Goal: Task Accomplishment & Management: Use online tool/utility

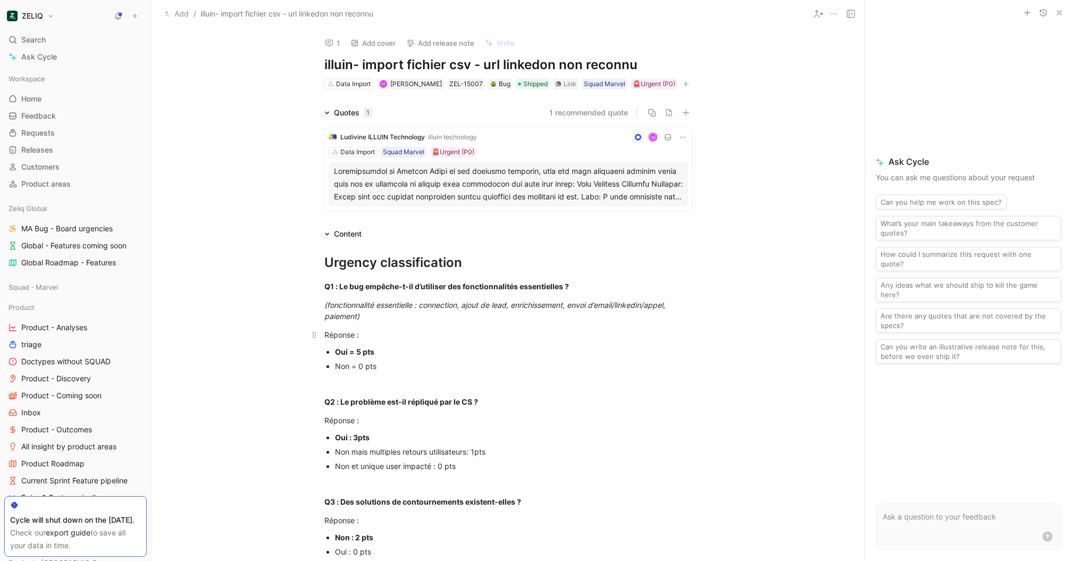
scroll to position [718, 0]
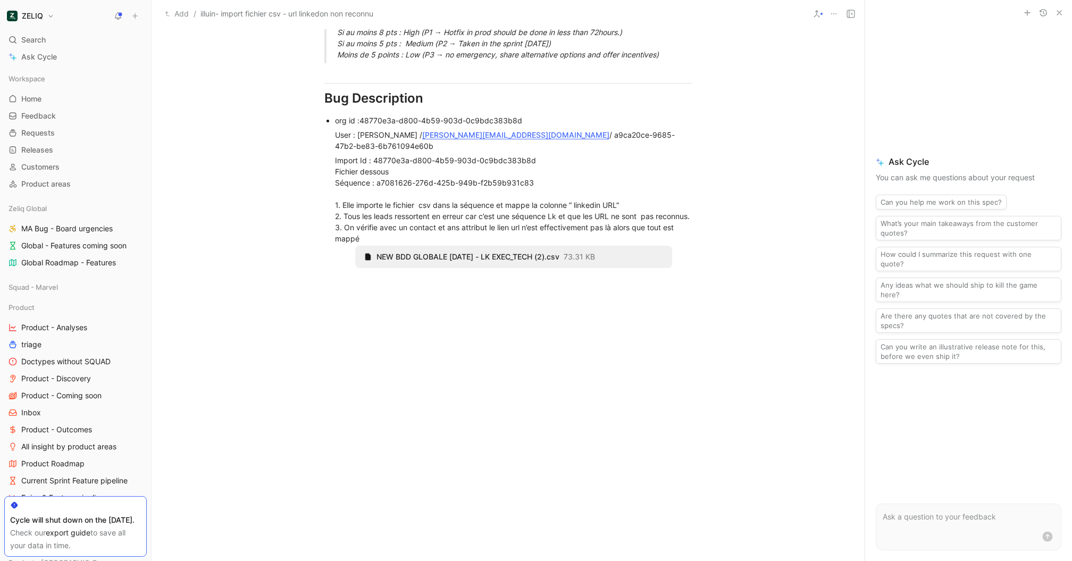
click at [0, 0] on icon at bounding box center [0, 0] width 0 height 0
click at [333, 291] on div at bounding box center [508, 375] width 713 height 169
click at [347, 251] on icon at bounding box center [344, 251] width 9 height 9
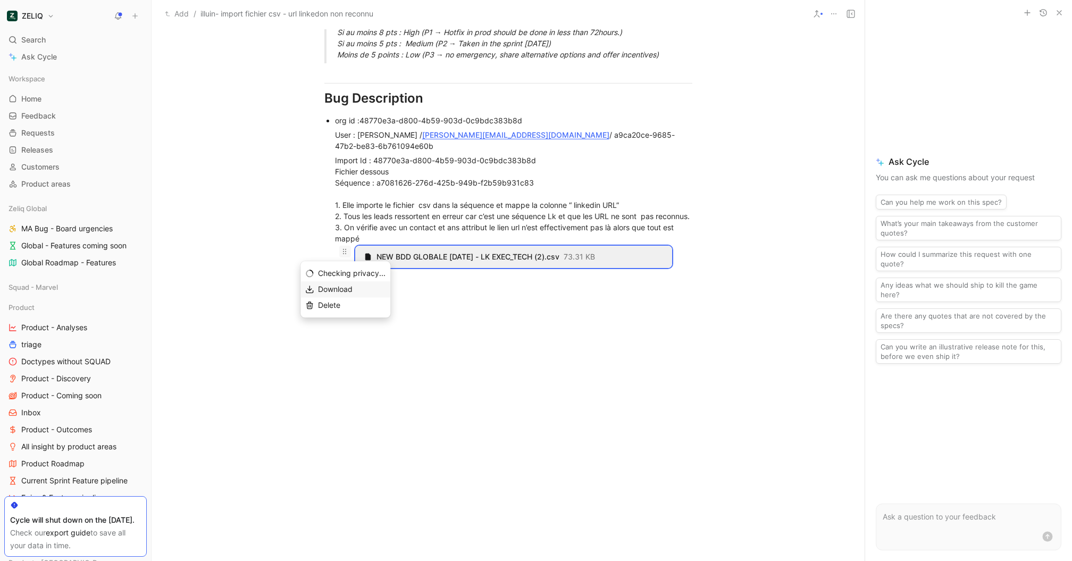
click at [339, 292] on span "Download" at bounding box center [335, 288] width 35 height 9
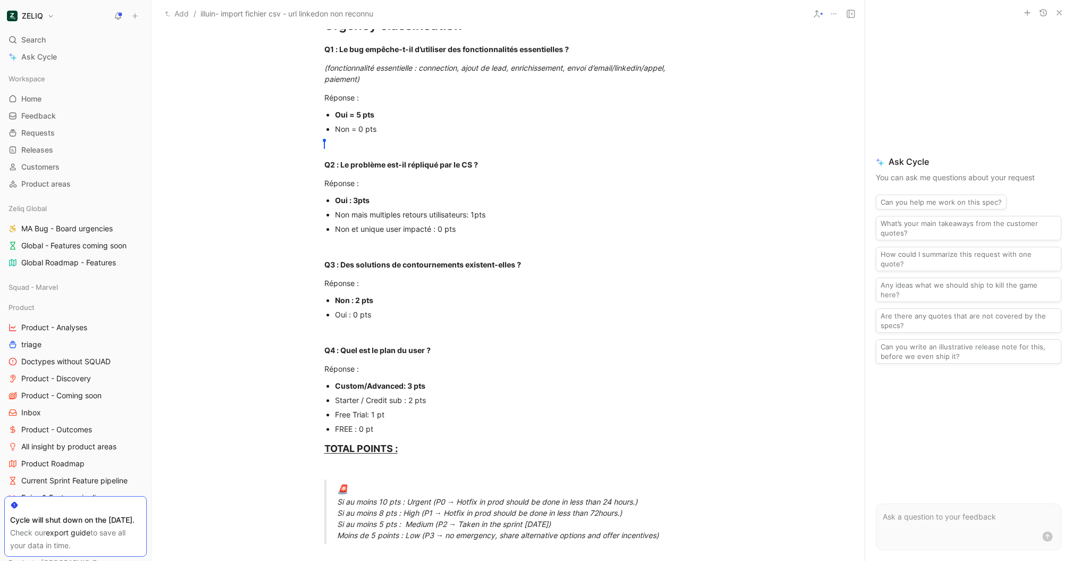
scroll to position [0, 0]
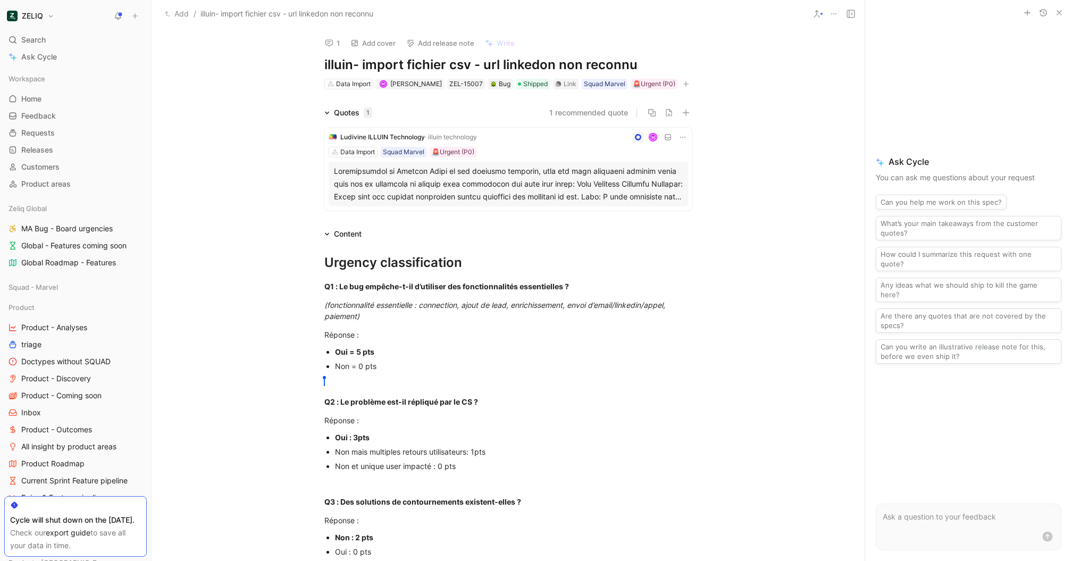
click at [322, 41] on button "1" at bounding box center [332, 43] width 24 height 15
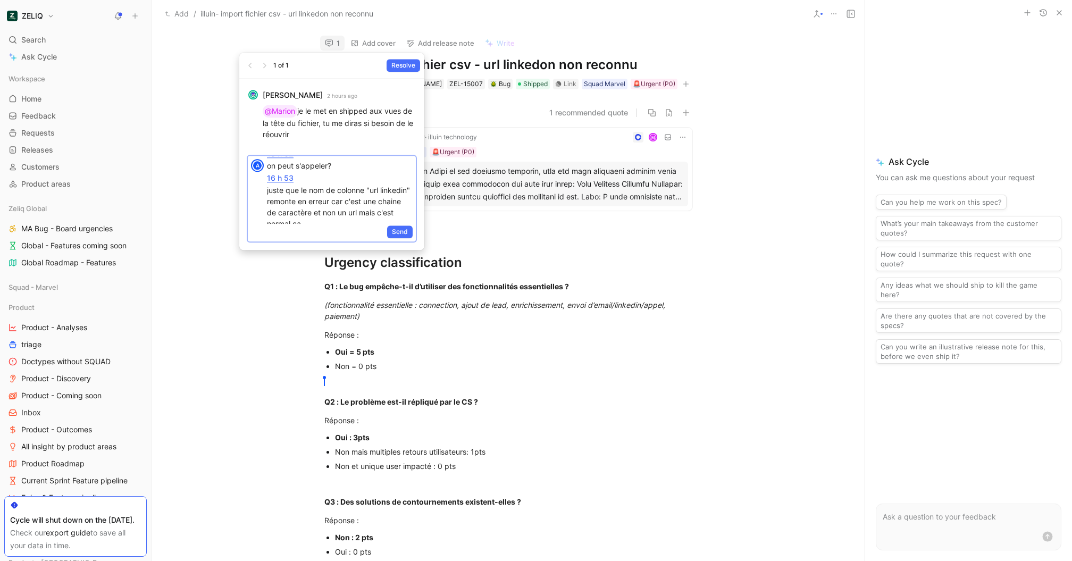
scroll to position [32, 0]
click at [397, 234] on span "Send" at bounding box center [400, 231] width 16 height 11
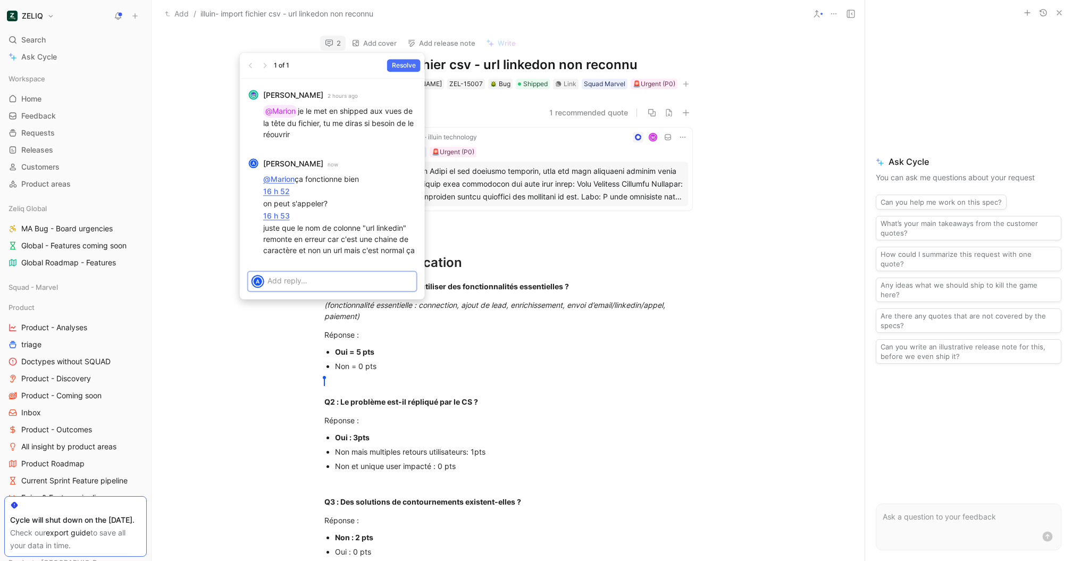
click at [314, 286] on p at bounding box center [340, 280] width 146 height 11
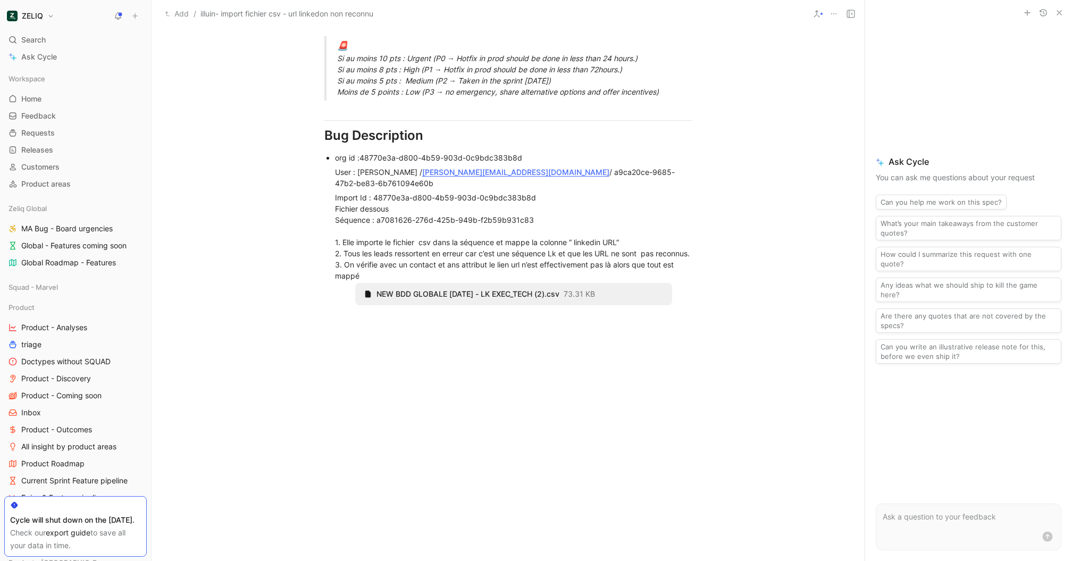
scroll to position [666, 0]
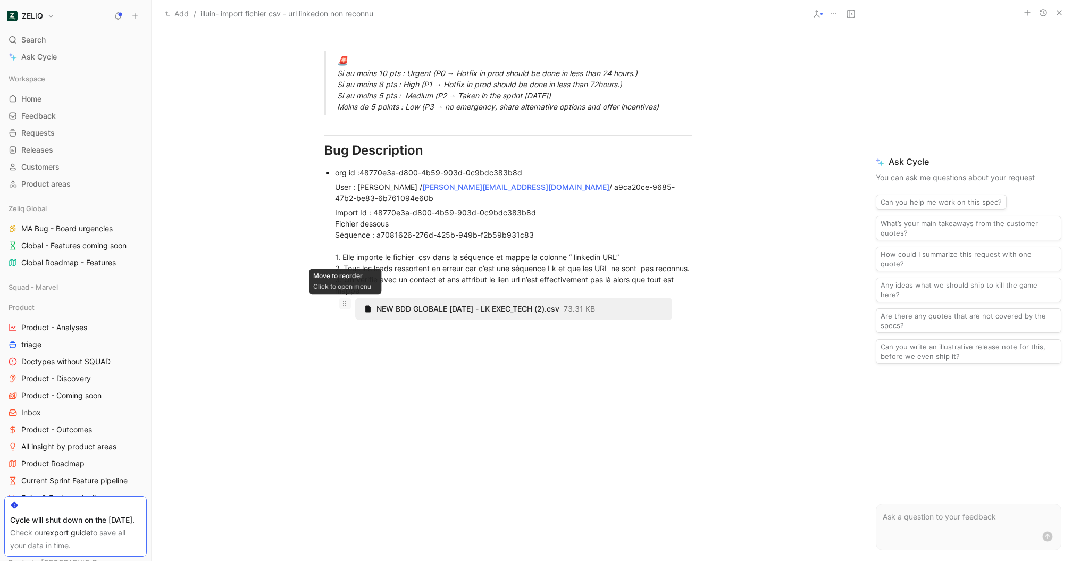
click at [345, 304] on icon at bounding box center [344, 303] width 9 height 9
click at [0, 0] on icon at bounding box center [0, 0] width 0 height 0
click at [343, 304] on icon at bounding box center [344, 303] width 9 height 9
click at [346, 305] on div "Move to reorder Click to open menu" at bounding box center [345, 309] width 20 height 22
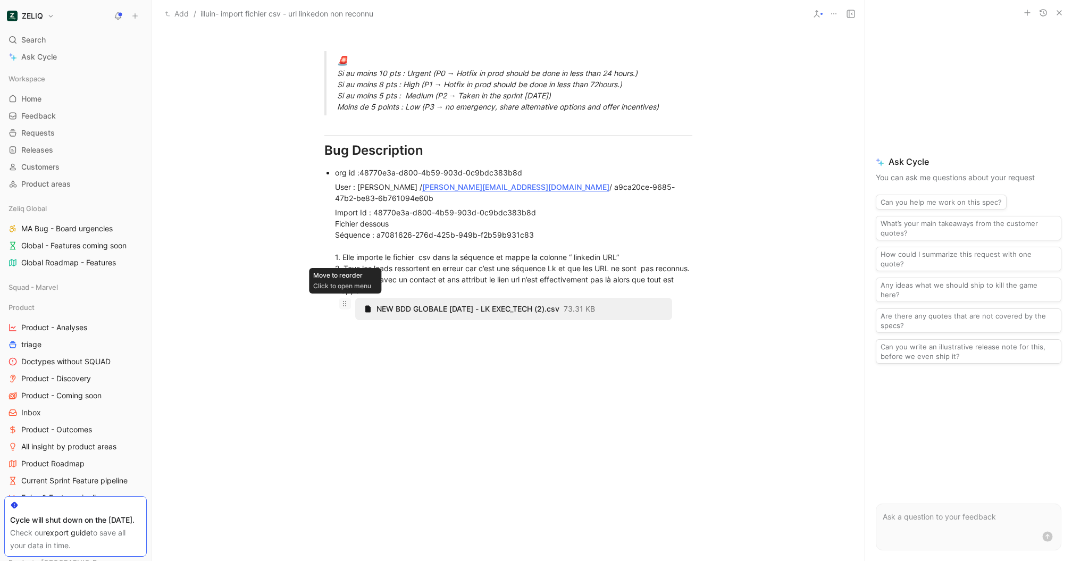
click at [345, 302] on icon at bounding box center [344, 303] width 9 height 9
click at [347, 303] on icon at bounding box center [344, 303] width 9 height 9
click at [0, 0] on icon at bounding box center [0, 0] width 0 height 0
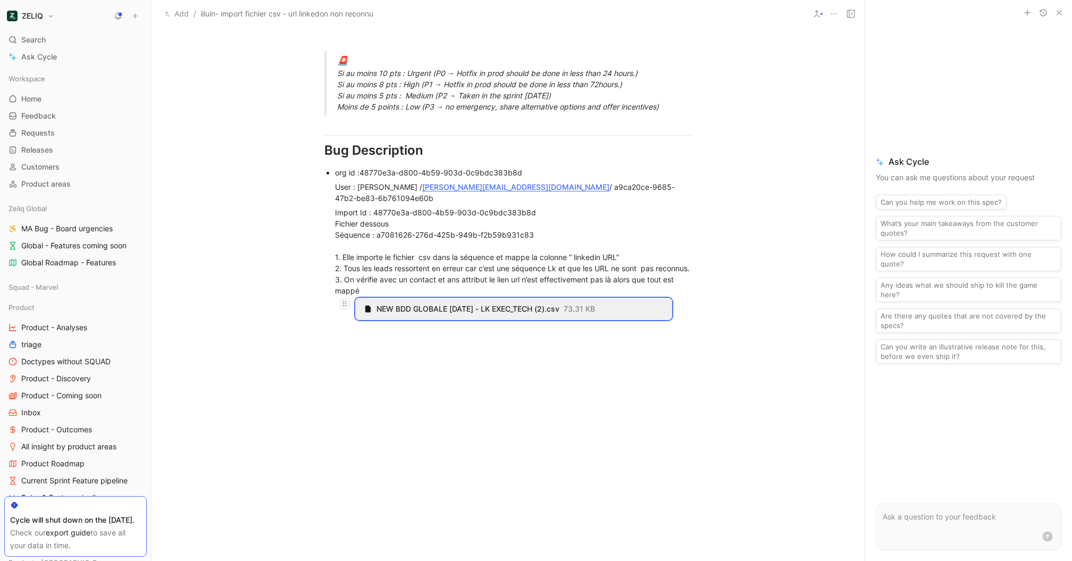
click at [347, 303] on icon at bounding box center [344, 303] width 9 height 9
click at [347, 301] on icon at bounding box center [344, 303] width 9 height 9
click at [0, 0] on icon at bounding box center [0, 0] width 0 height 0
click at [339, 338] on span "Download" at bounding box center [335, 341] width 35 height 9
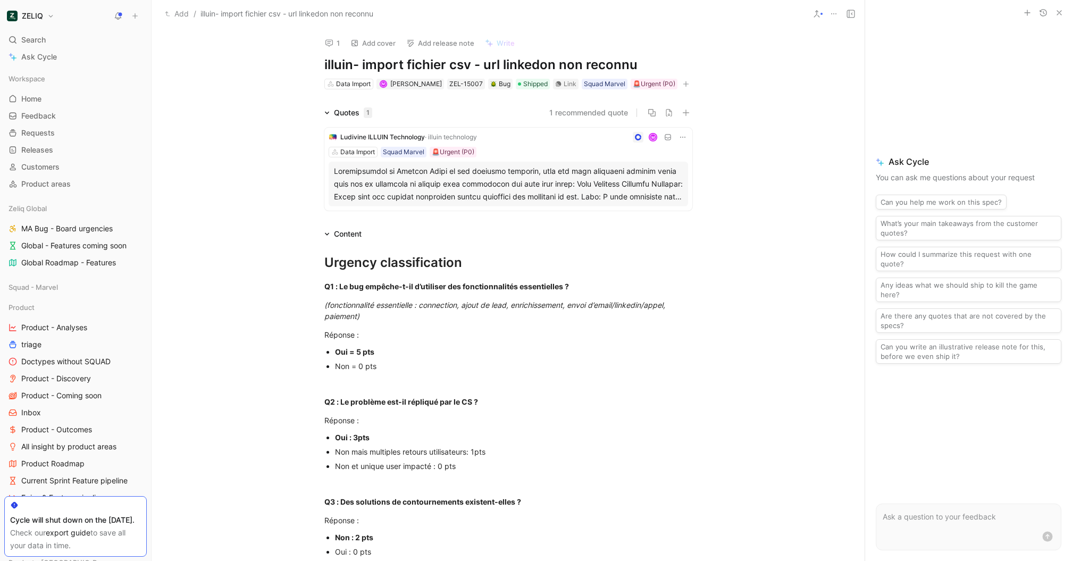
click at [329, 44] on icon at bounding box center [329, 43] width 9 height 9
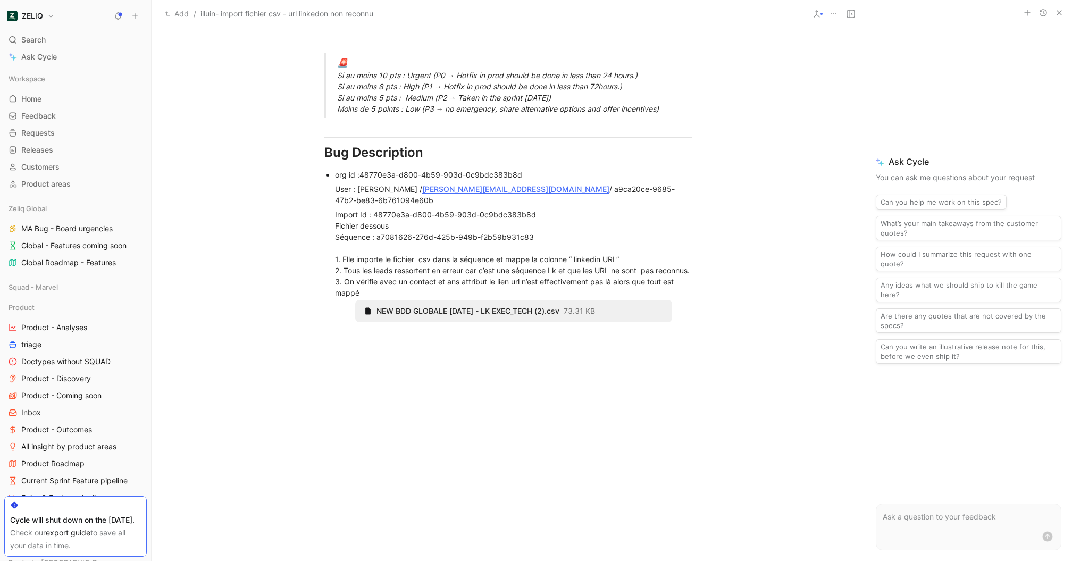
scroll to position [657, 0]
